Goal: Information Seeking & Learning: Learn about a topic

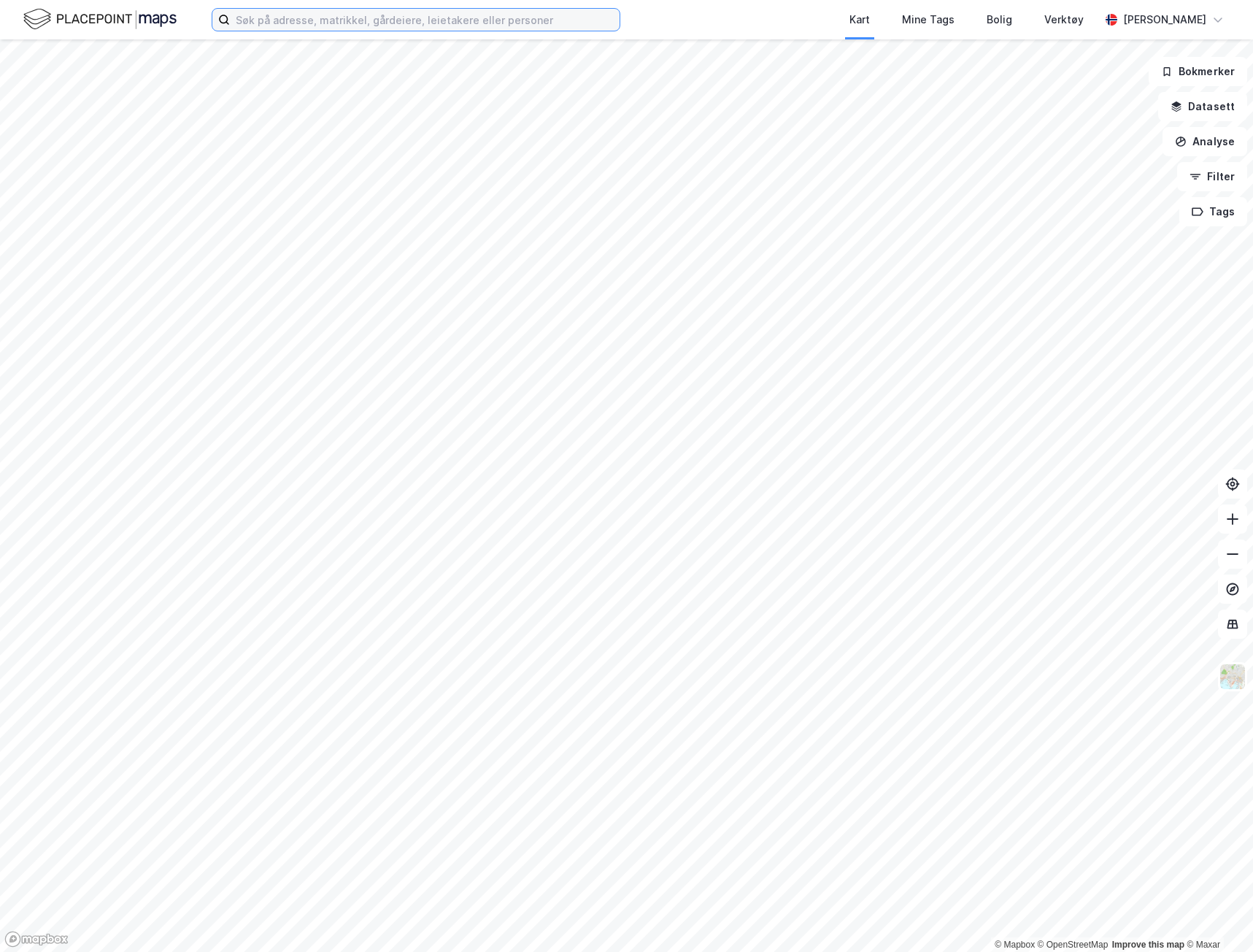
click at [343, 20] on input at bounding box center [425, 20] width 390 height 22
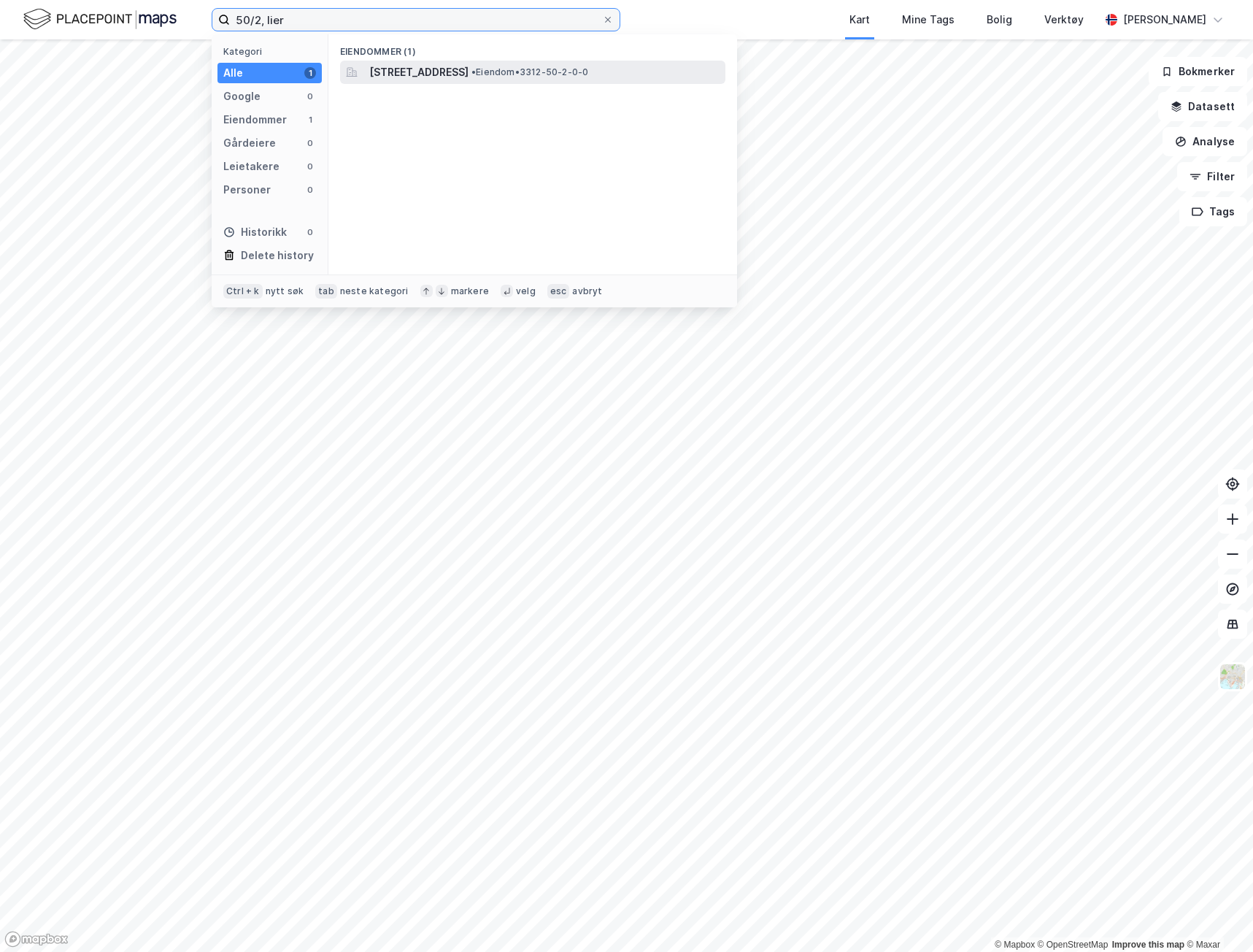
type input "50/2, lier"
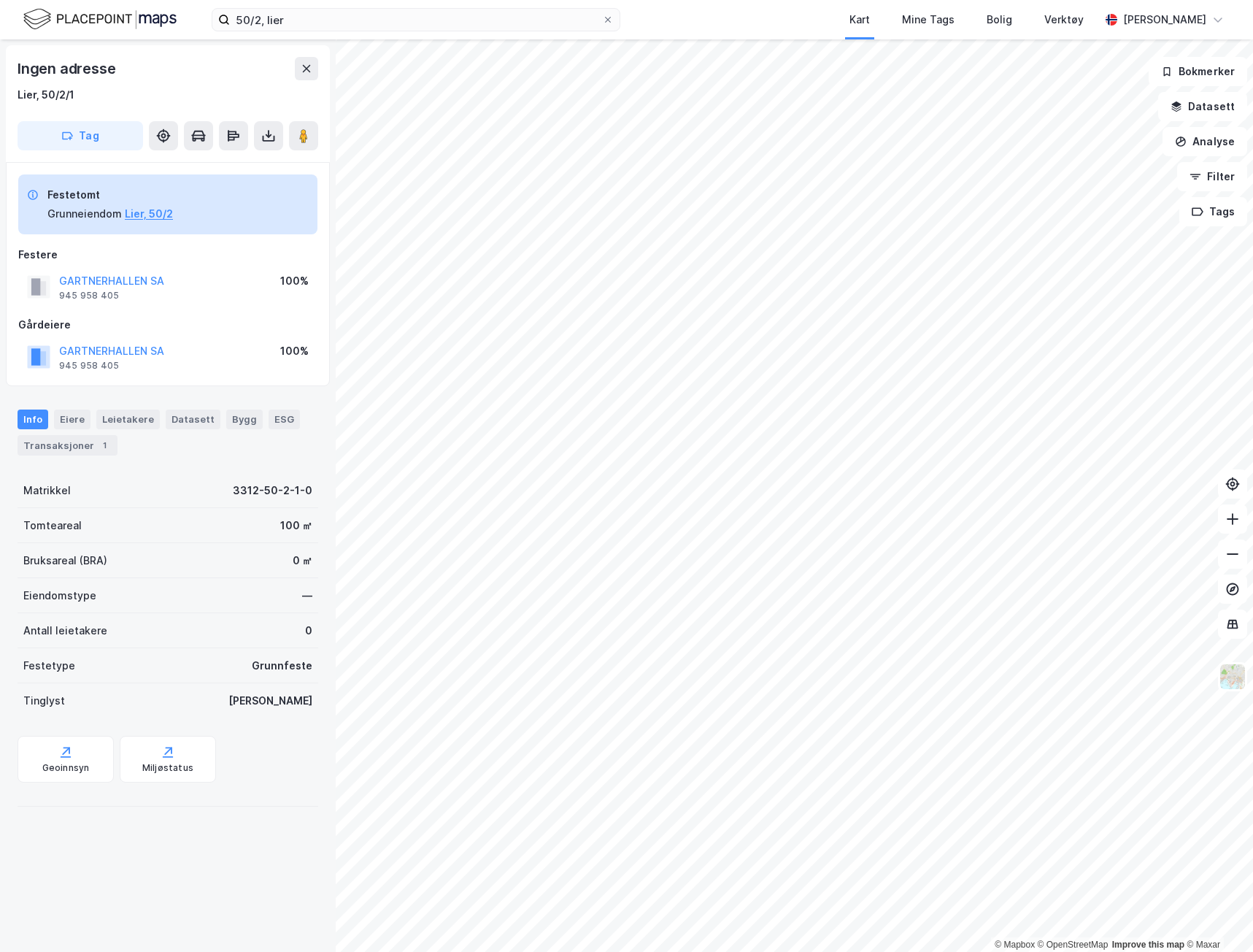
click at [300, 697] on div "[PERSON_NAME]" at bounding box center [270, 701] width 84 height 17
click at [285, 695] on div "Tinglyst Ja" at bounding box center [168, 701] width 300 height 35
click at [285, 692] on div "Tinglyst Ja" at bounding box center [168, 701] width 300 height 35
click at [294, 696] on div "[PERSON_NAME]" at bounding box center [270, 701] width 84 height 17
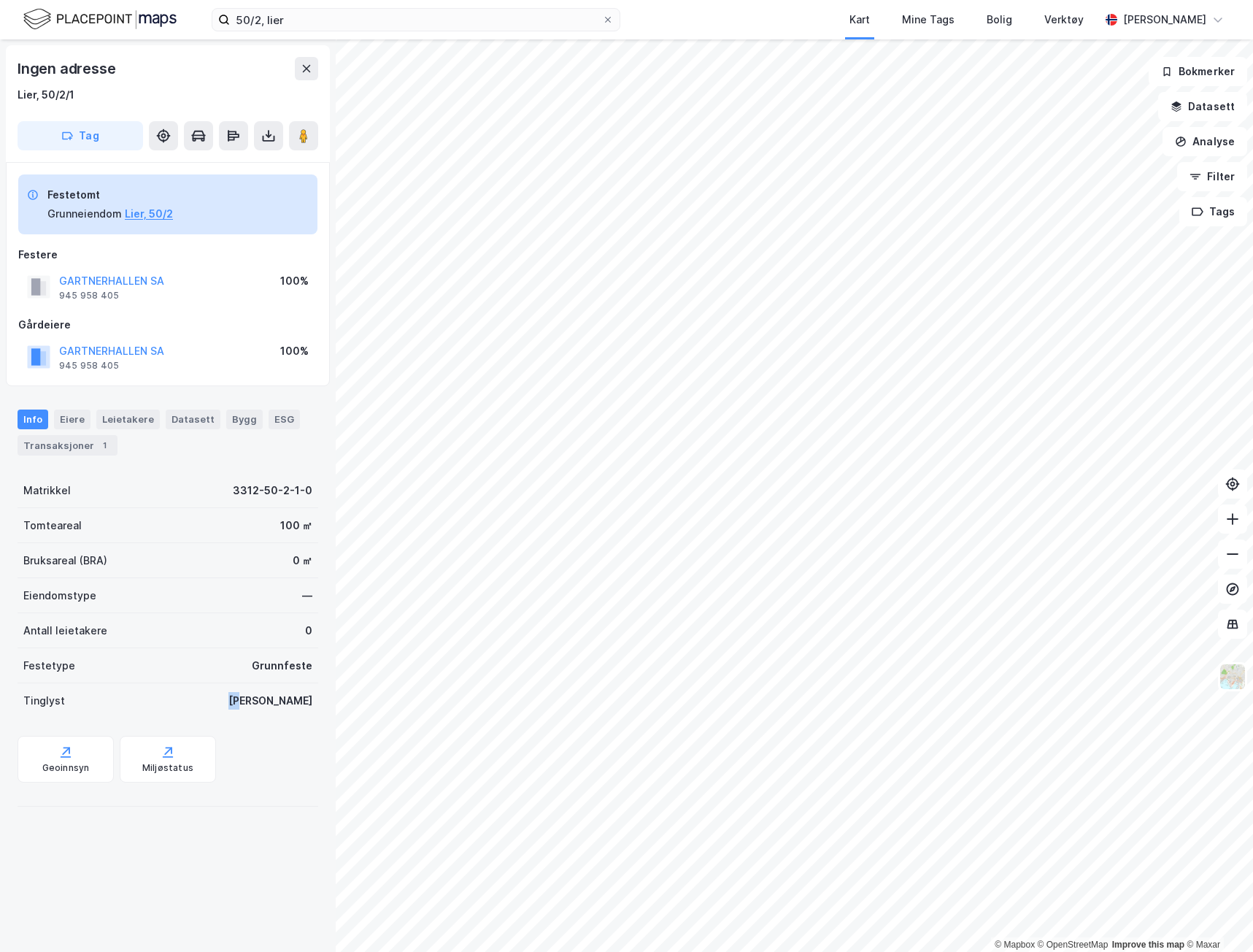
click at [294, 696] on div "[PERSON_NAME]" at bounding box center [270, 701] width 84 height 17
click at [275, 138] on button at bounding box center [268, 135] width 29 height 29
click at [270, 158] on div "Last ned grunnbok" at bounding box center [205, 165] width 155 height 23
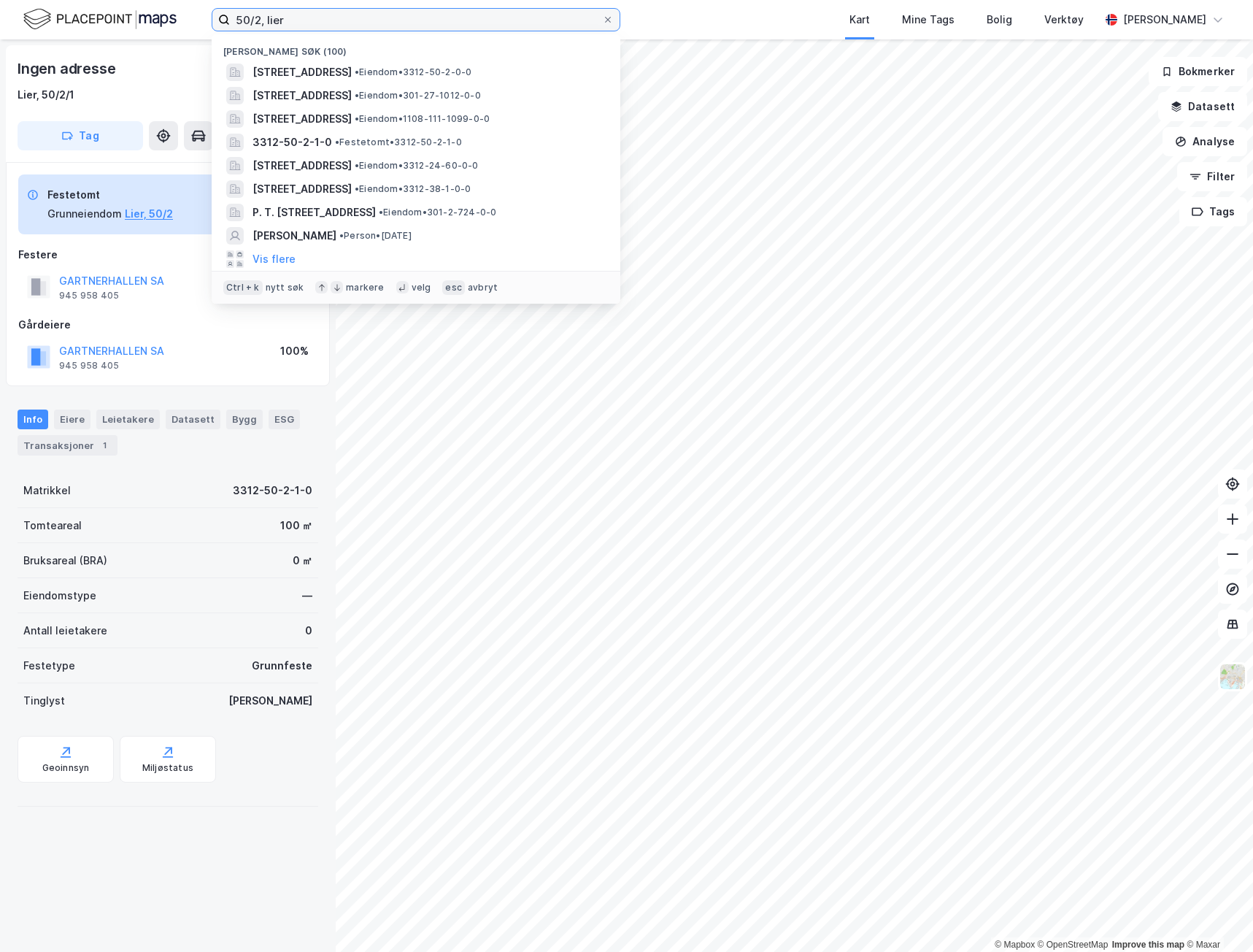
click at [282, 20] on input "50/2, lier" at bounding box center [416, 20] width 373 height 22
click at [281, 19] on input "50/2, lier" at bounding box center [416, 20] width 373 height 22
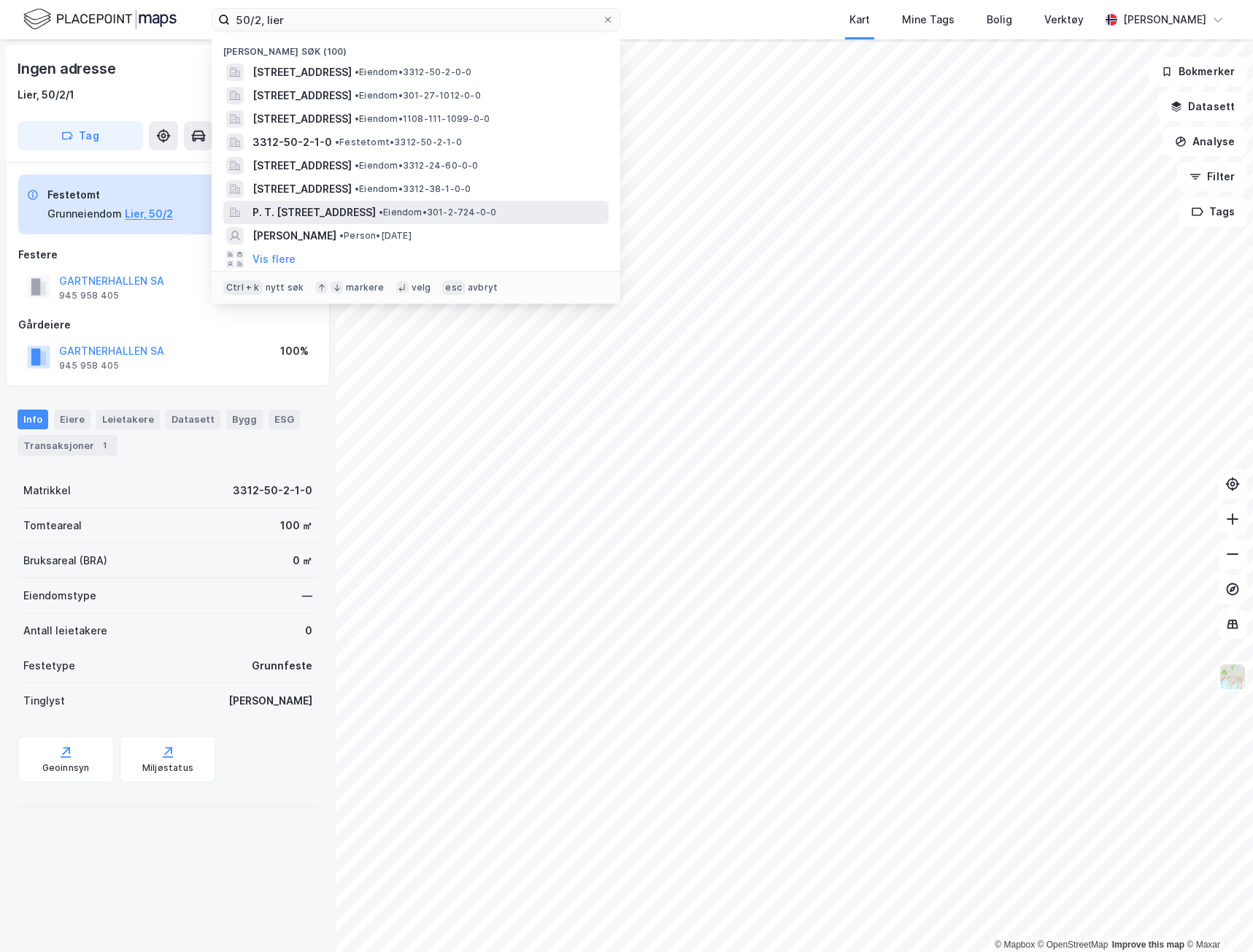
click at [315, 207] on span "P. T. [STREET_ADDRESS]" at bounding box center [314, 212] width 124 height 17
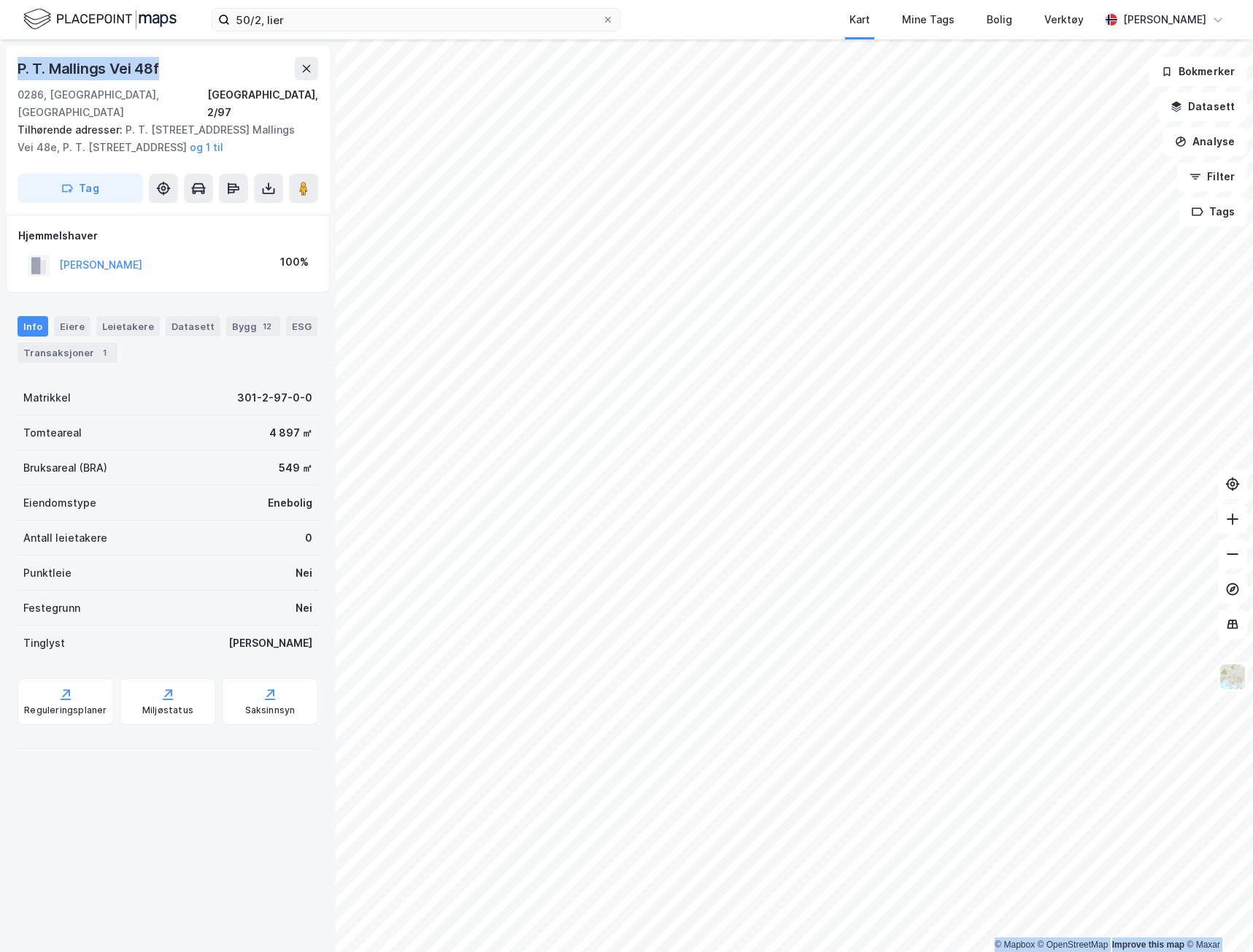
drag, startPoint x: 168, startPoint y: 69, endPoint x: 4, endPoint y: 76, distance: 164.1
click at [0, 77] on html "50/2, lier Kart Mine Tags Bolig Verktøy [PERSON_NAME] © Mapbox © OpenStreetMap …" at bounding box center [626, 476] width 1253 height 952
copy div "© Mapbox © OpenStreetMap Improve this map © Maxar P. T. Mallings Vei 48f"
drag, startPoint x: 118, startPoint y: 110, endPoint x: 200, endPoint y: 112, distance: 82.0
click at [200, 121] on div "Tilhørende adresser: P. T. [STREET_ADDRESS] Mallings Vei 48e, P. T. Mallings Ve…" at bounding box center [162, 139] width 289 height 35
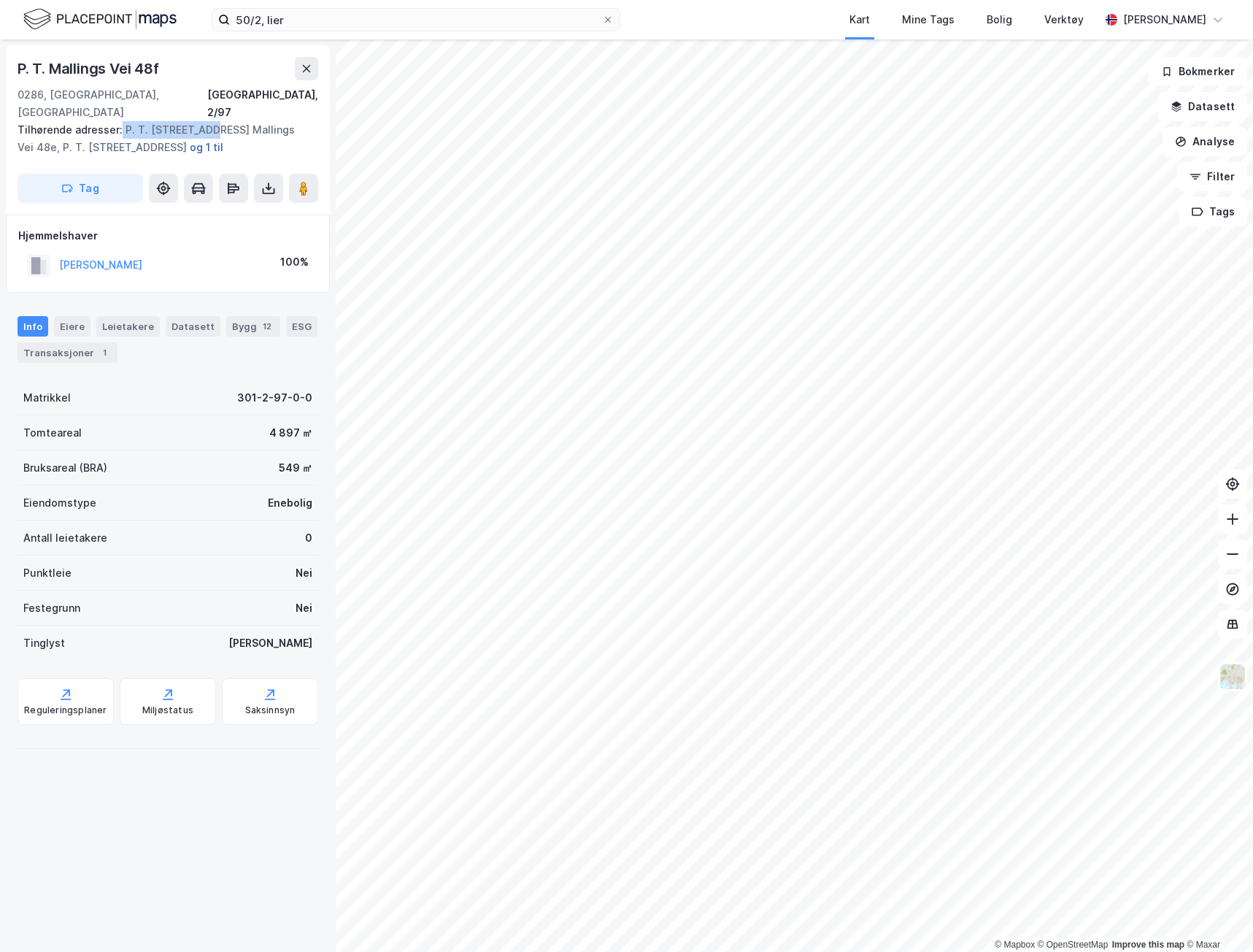
click at [0, 0] on button "og 1 til" at bounding box center [0, 0] width 0 height 0
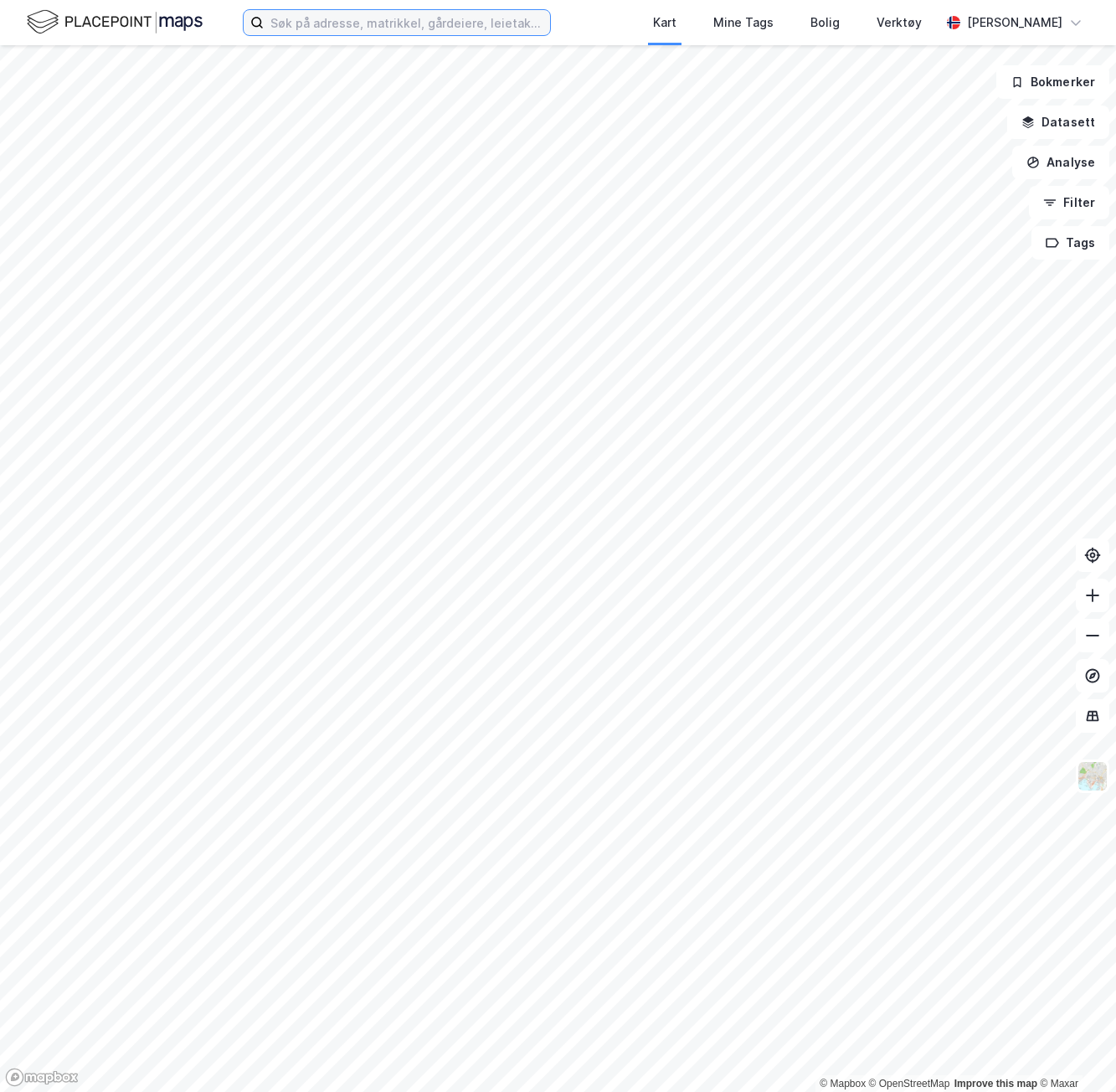
click at [403, 17] on input at bounding box center [407, 23] width 287 height 25
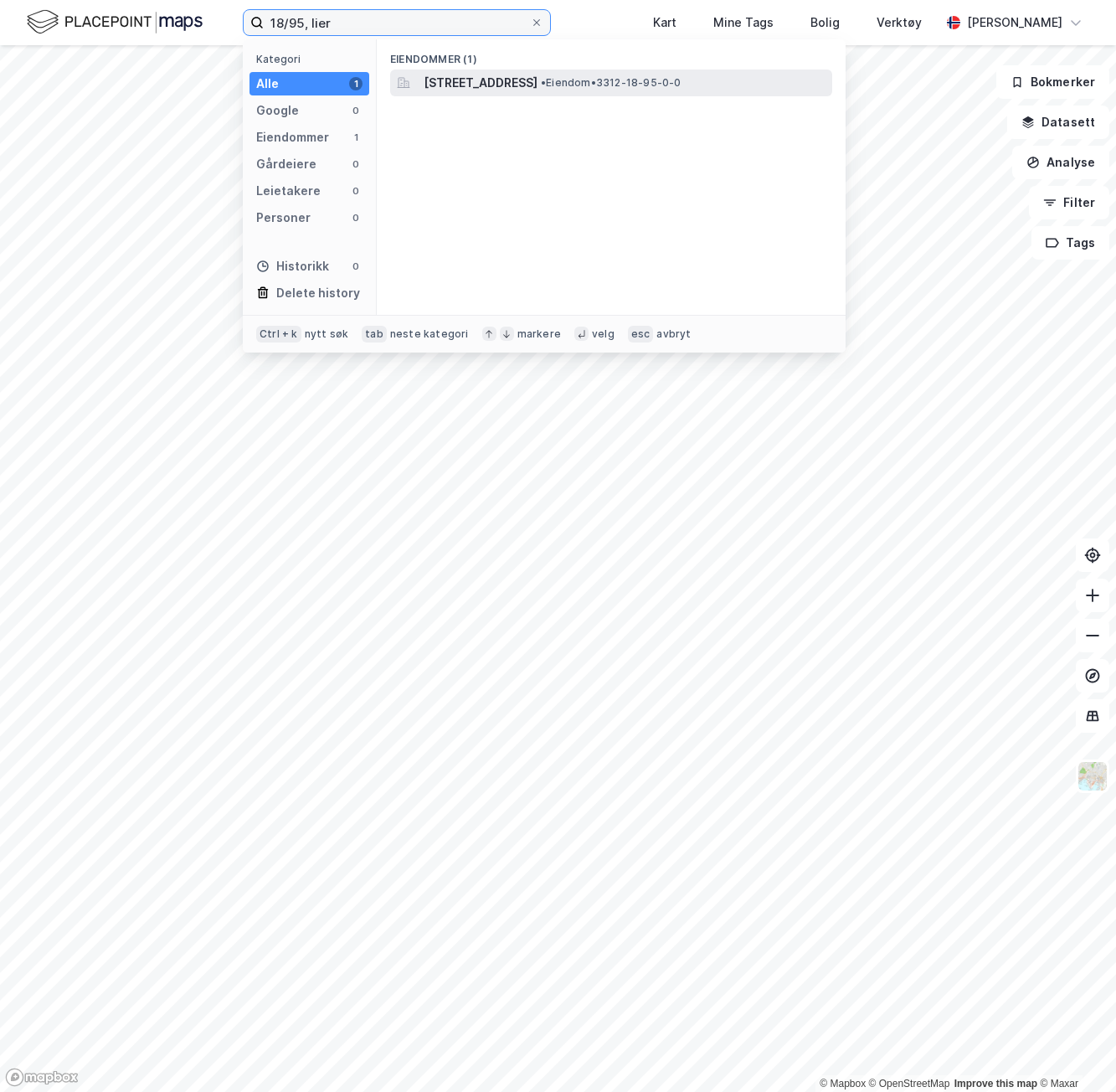
type input "18/95, lier"
